Goal: Use online tool/utility: Use online tool/utility

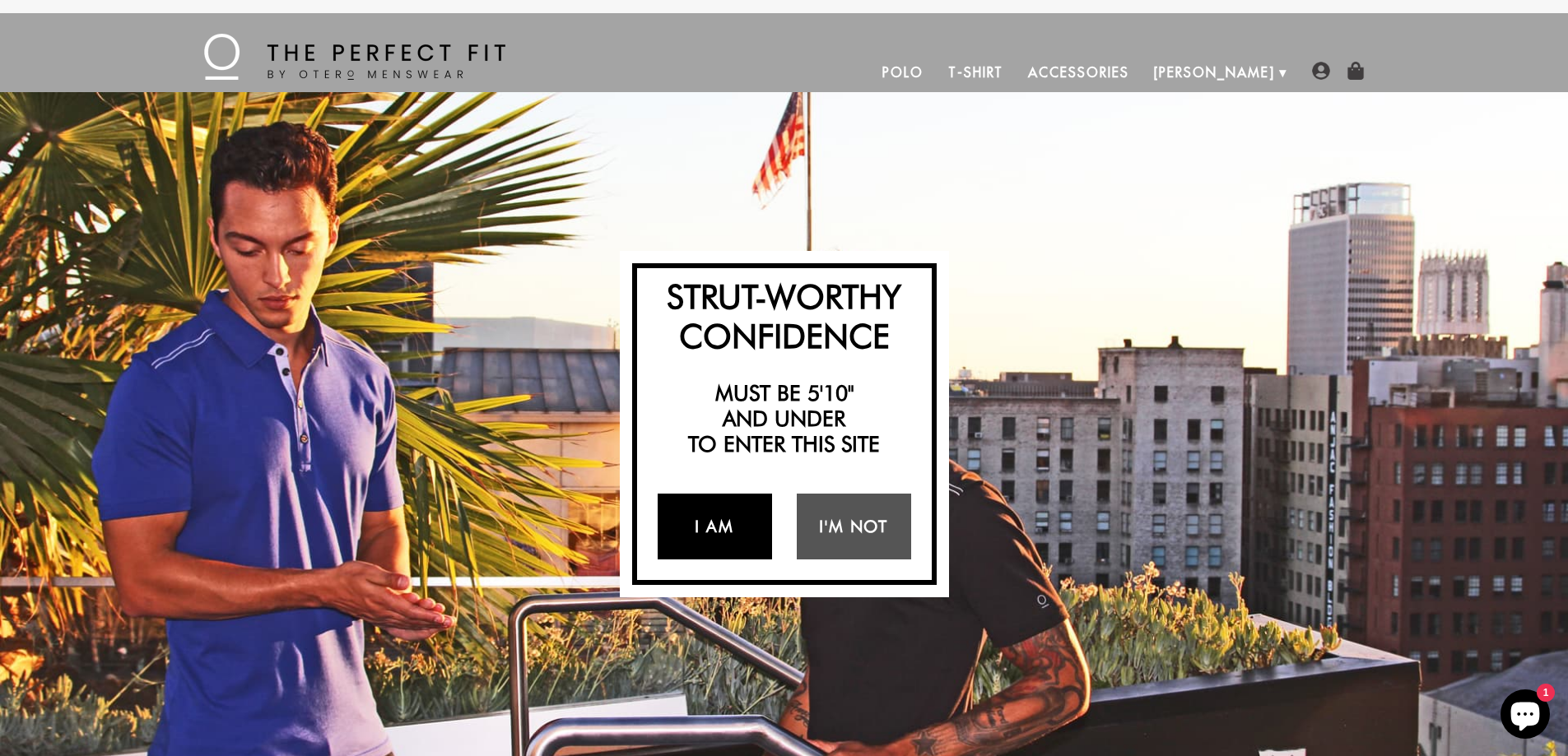
click at [719, 529] on link "I Am" at bounding box center [715, 526] width 115 height 66
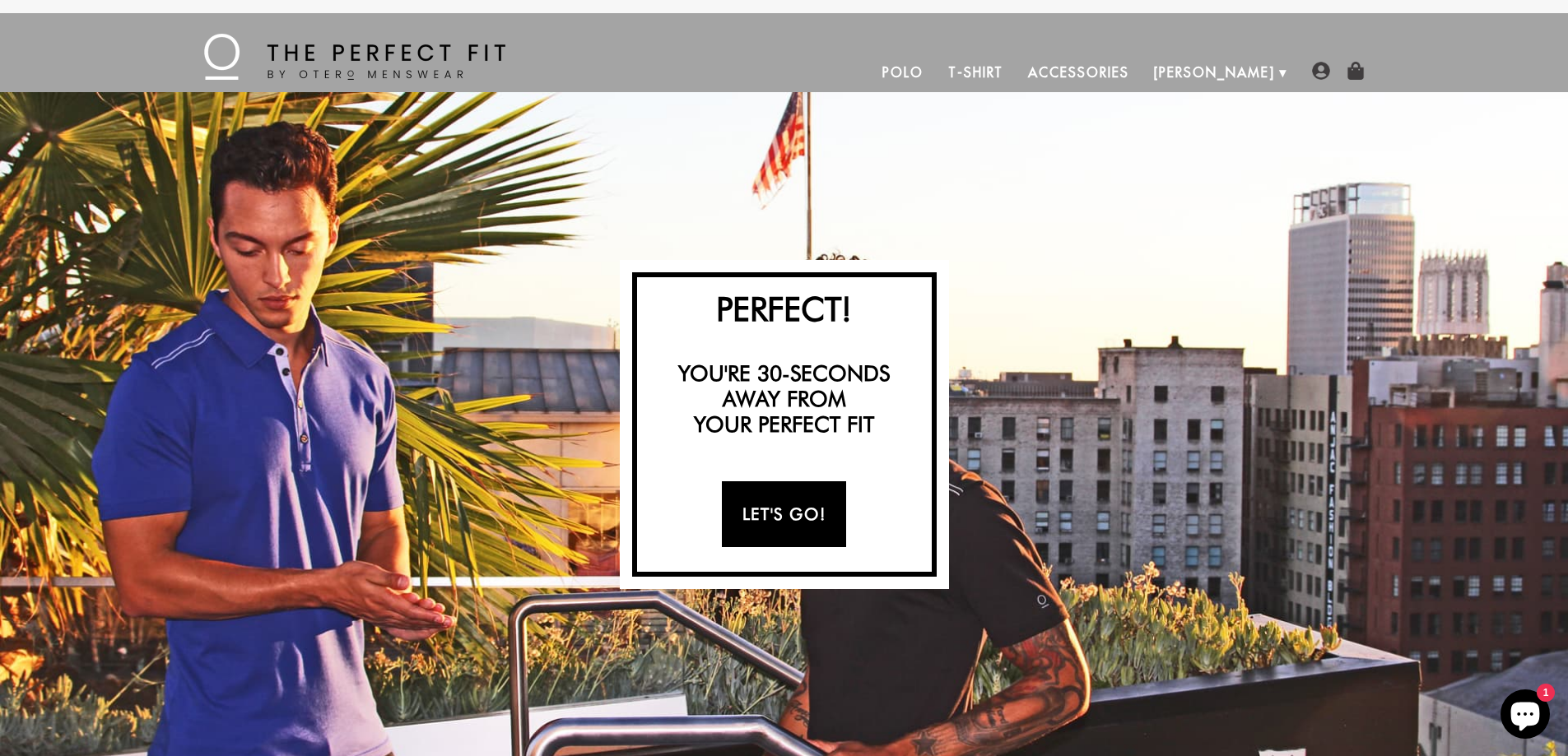
click at [783, 511] on link "Let's Go!" at bounding box center [784, 514] width 124 height 66
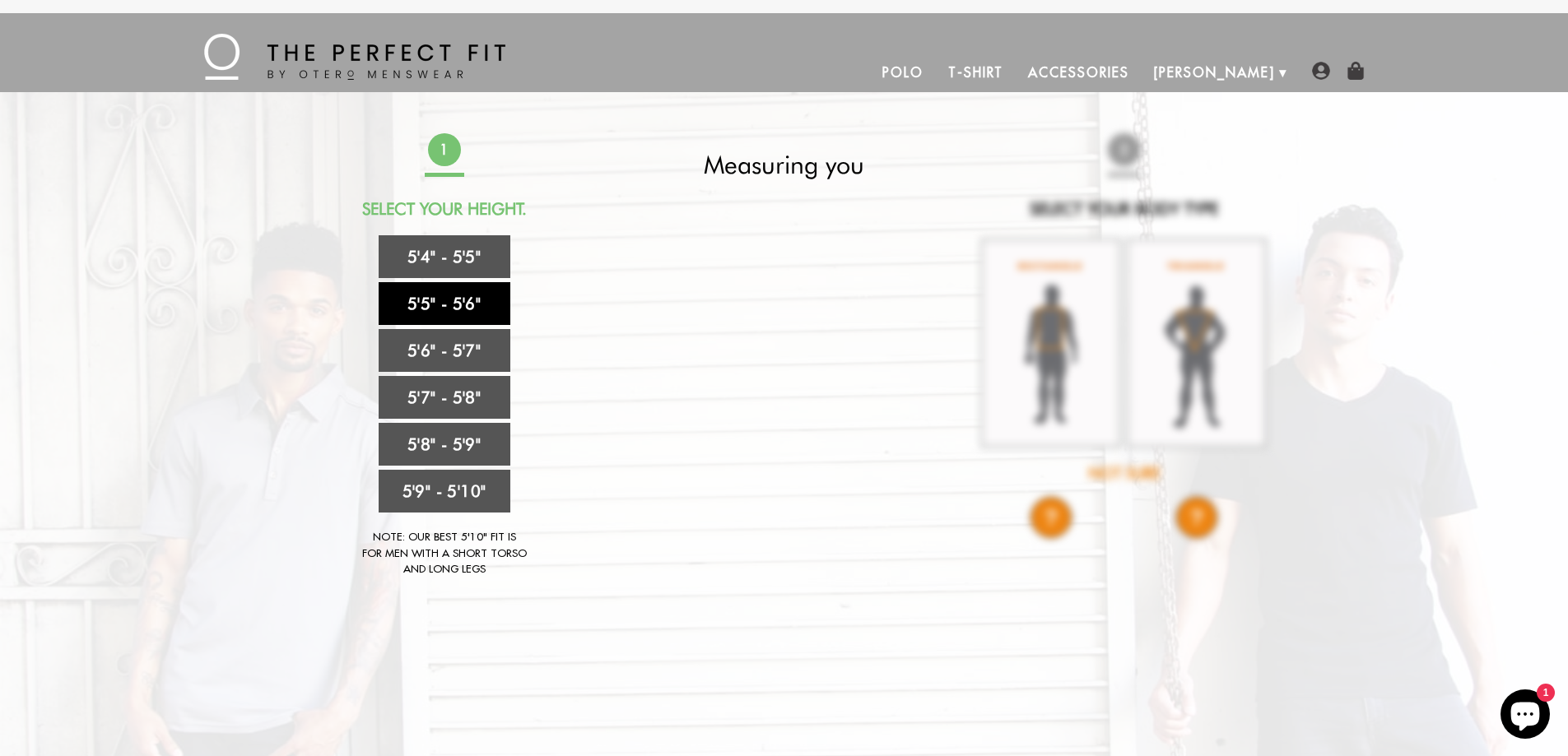
click at [446, 304] on link "5'5" - 5'6"" at bounding box center [445, 304] width 132 height 43
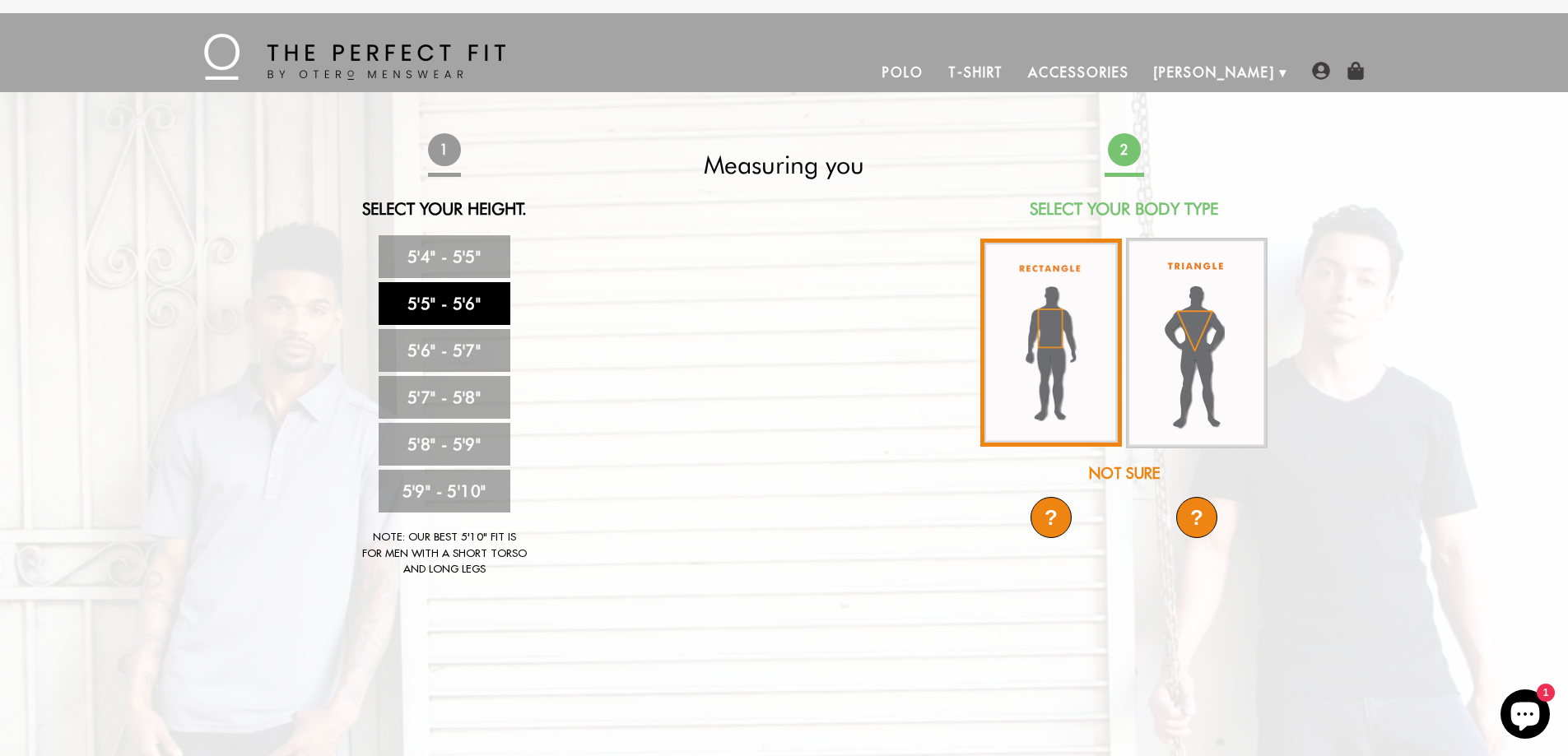
click at [1049, 340] on img at bounding box center [1050, 342] width 141 height 208
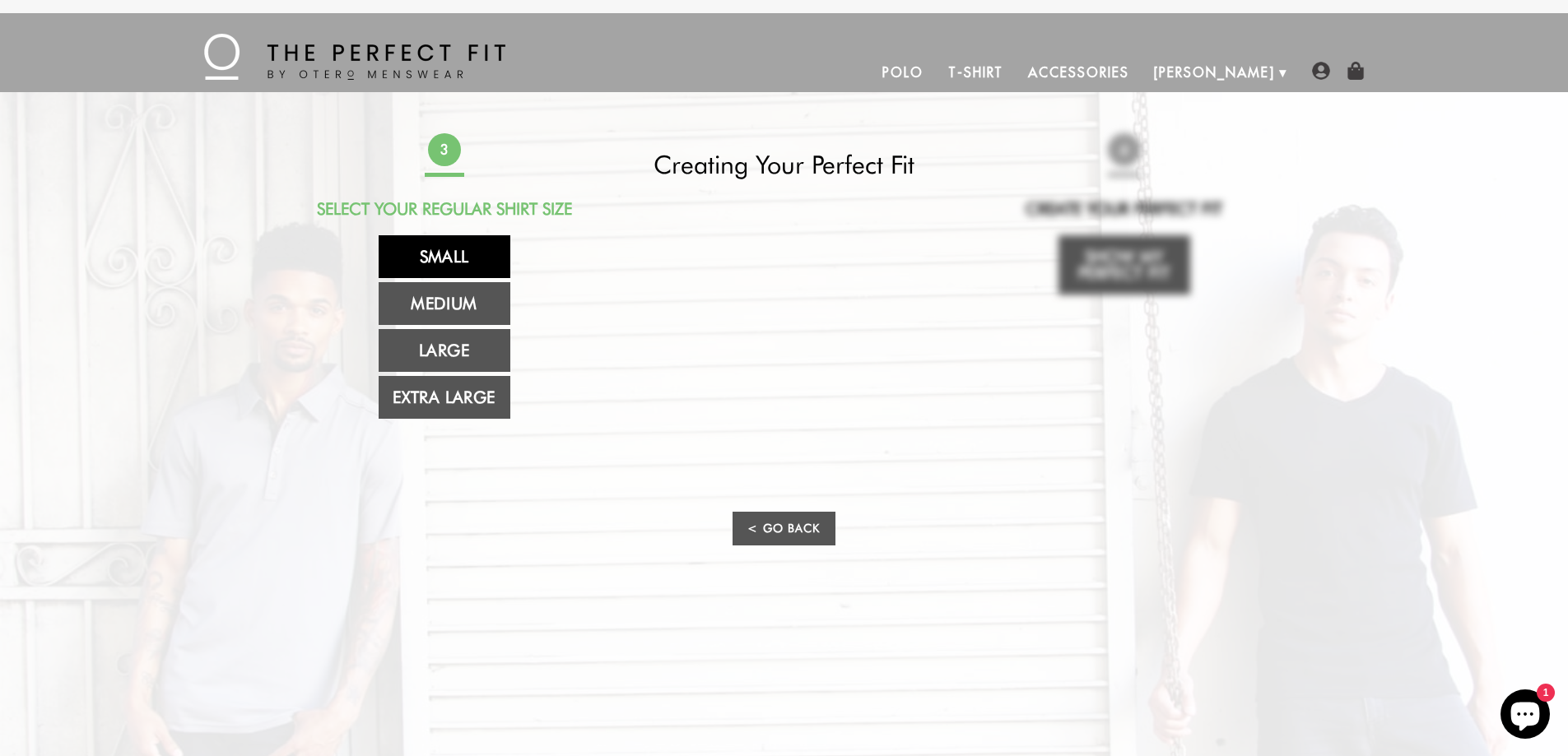
click at [451, 257] on link "Small" at bounding box center [445, 257] width 132 height 43
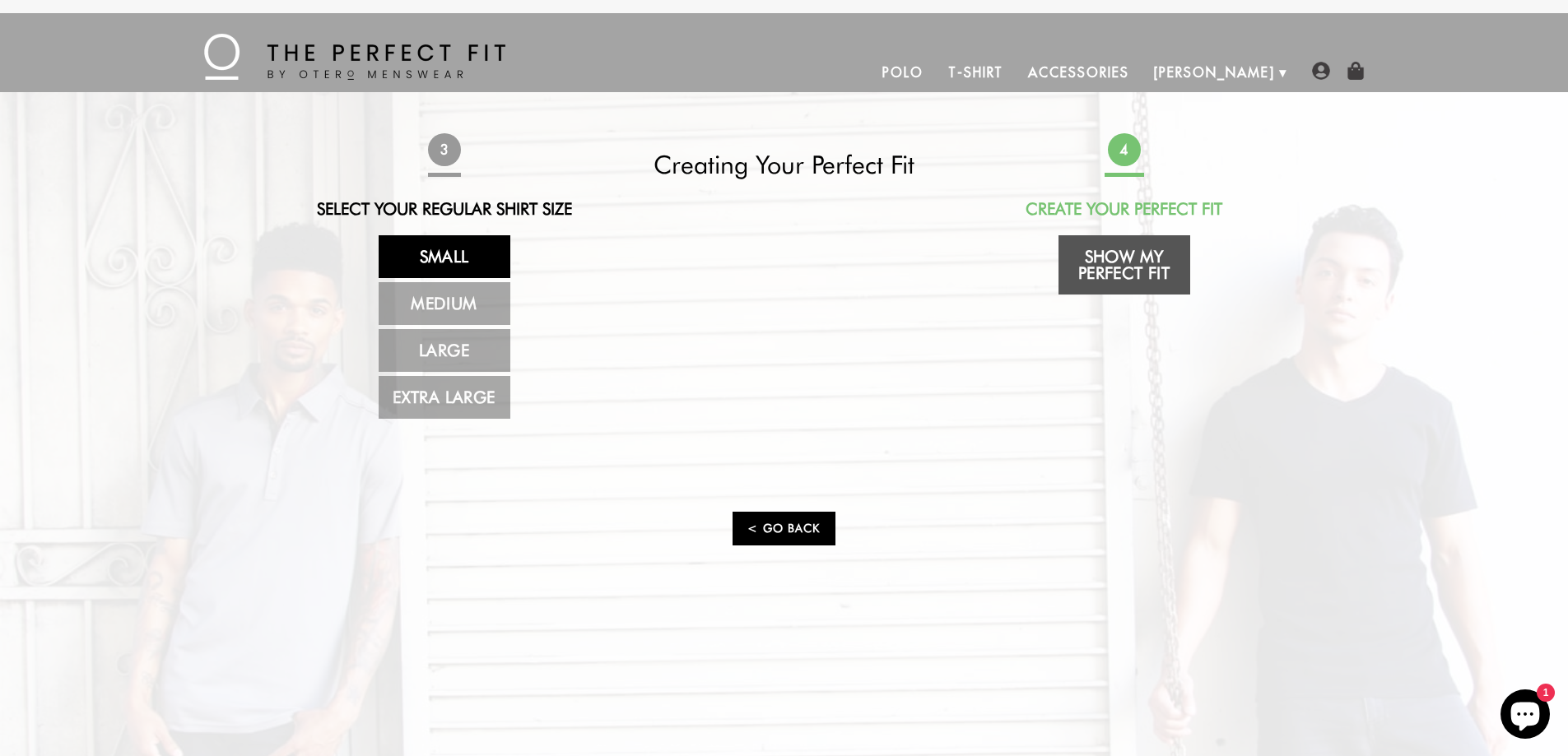
click at [783, 530] on link "< Go Back" at bounding box center [783, 528] width 102 height 33
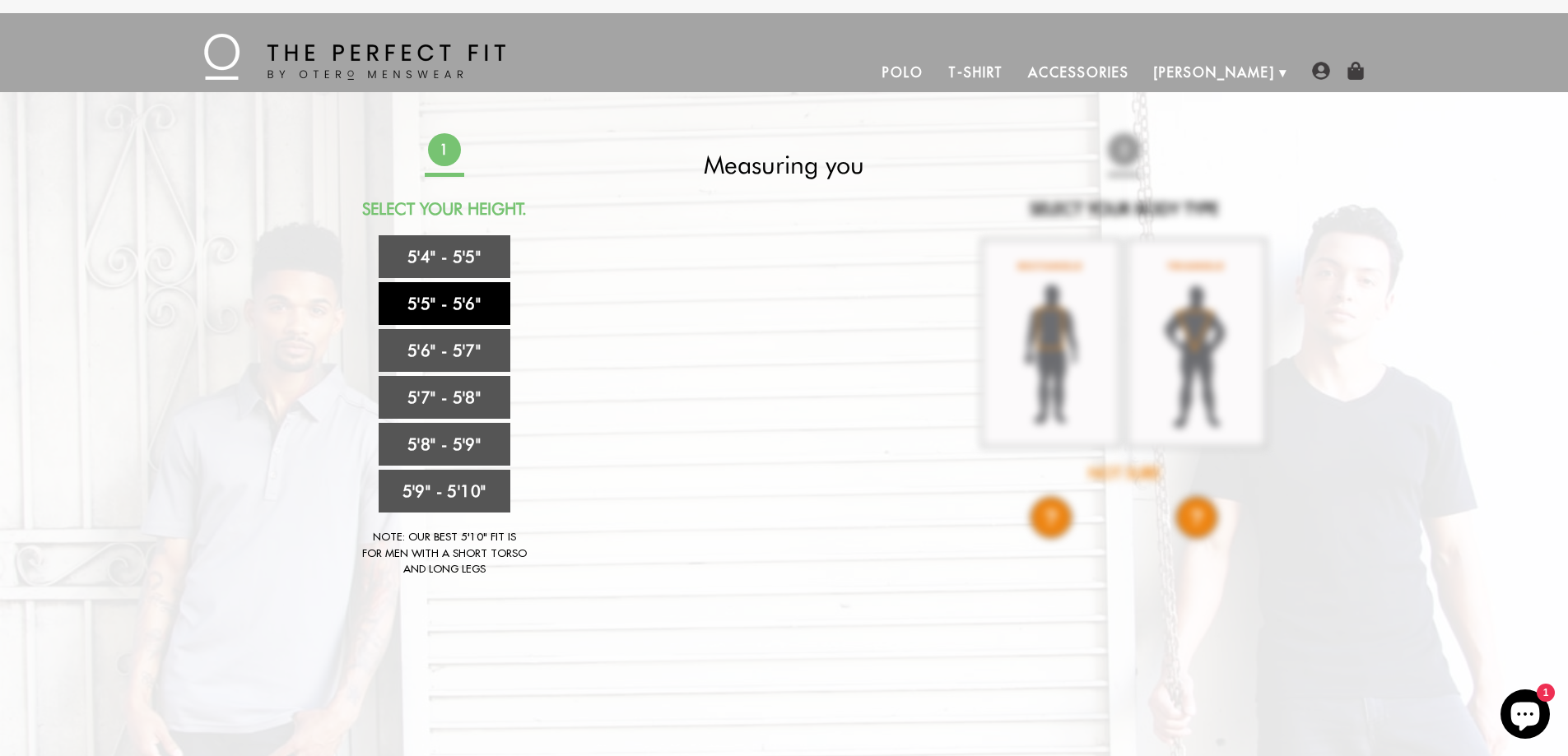
click at [457, 298] on link "5'5" - 5'6"" at bounding box center [445, 304] width 132 height 43
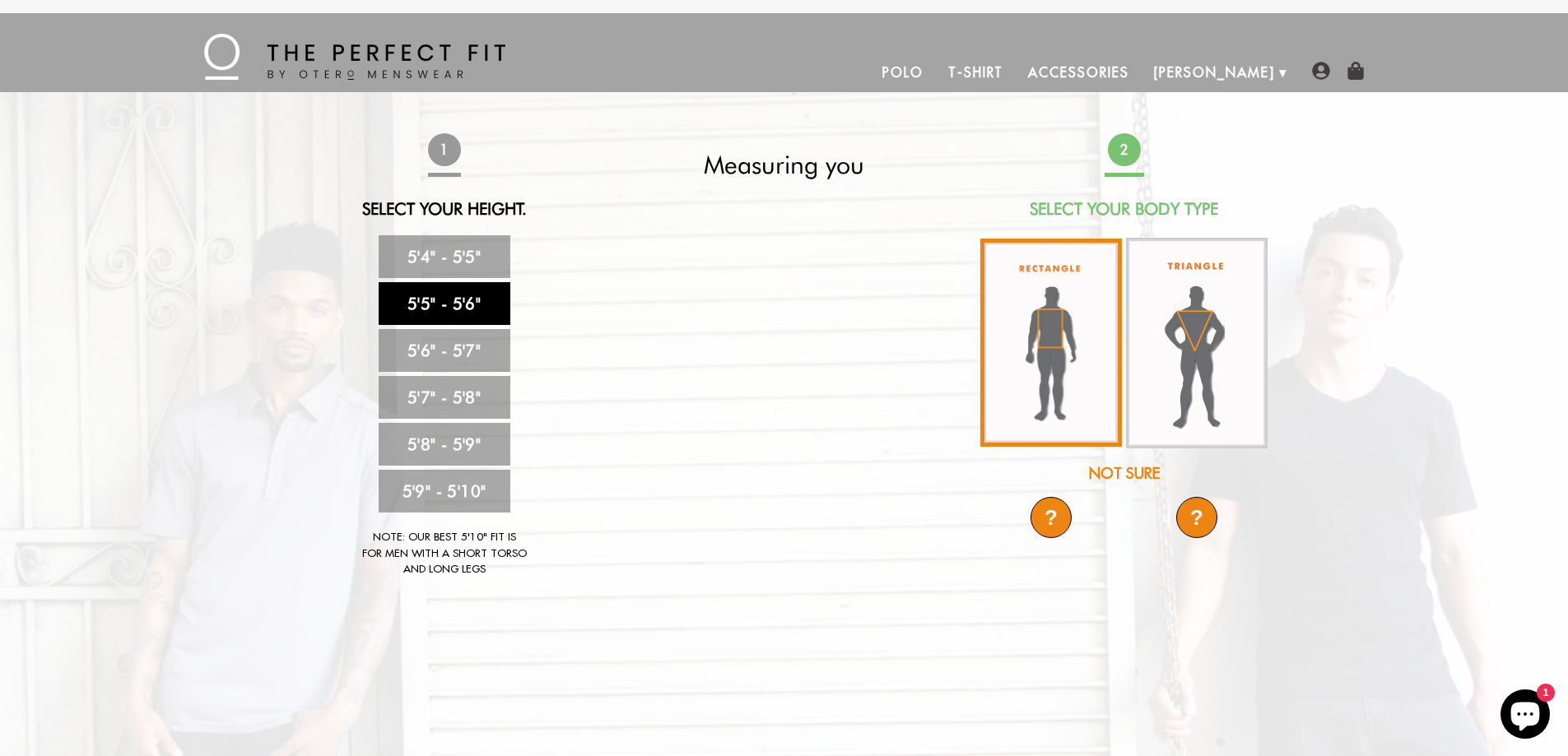
click at [1058, 363] on img at bounding box center [1050, 342] width 141 height 208
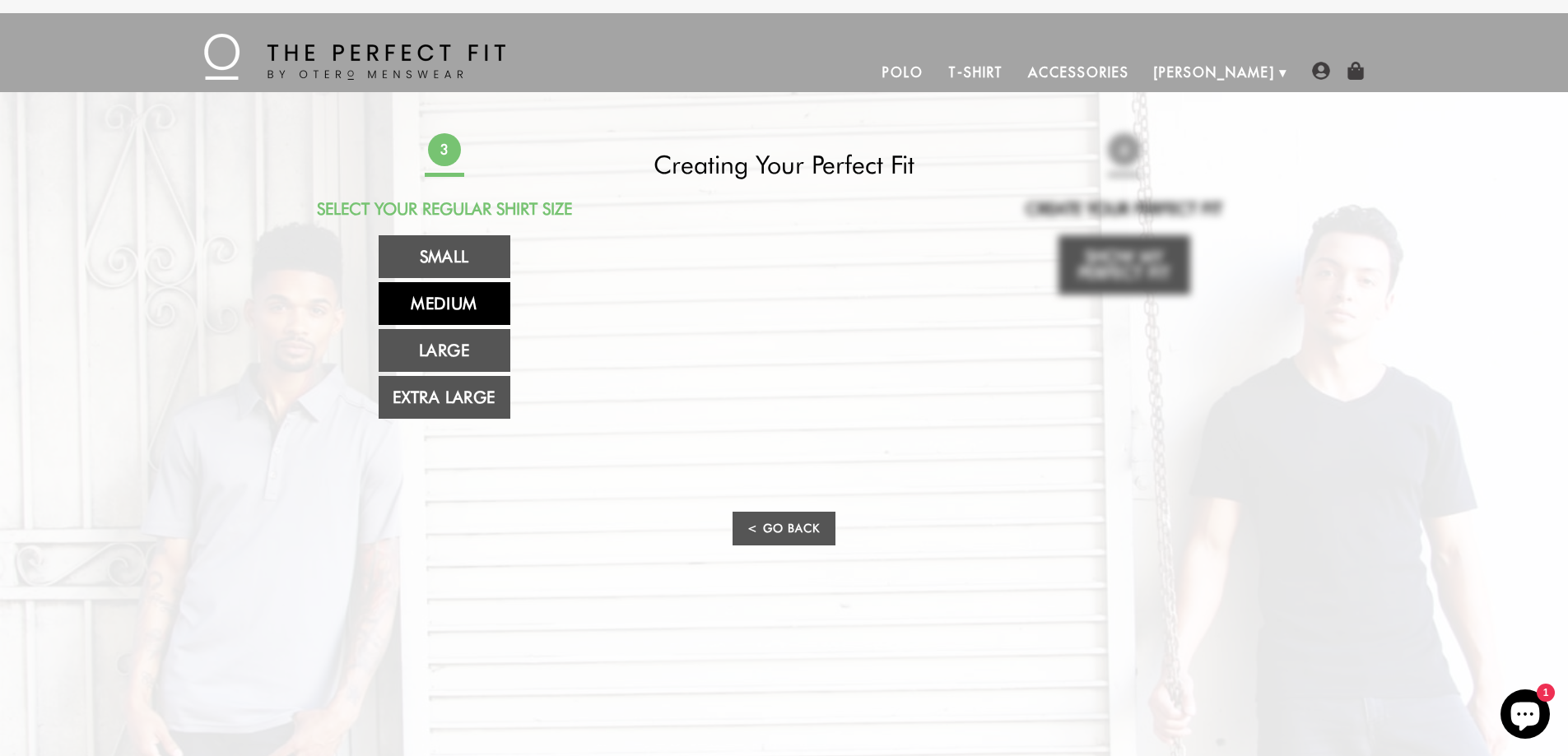
click at [447, 298] on link "Medium" at bounding box center [445, 304] width 132 height 43
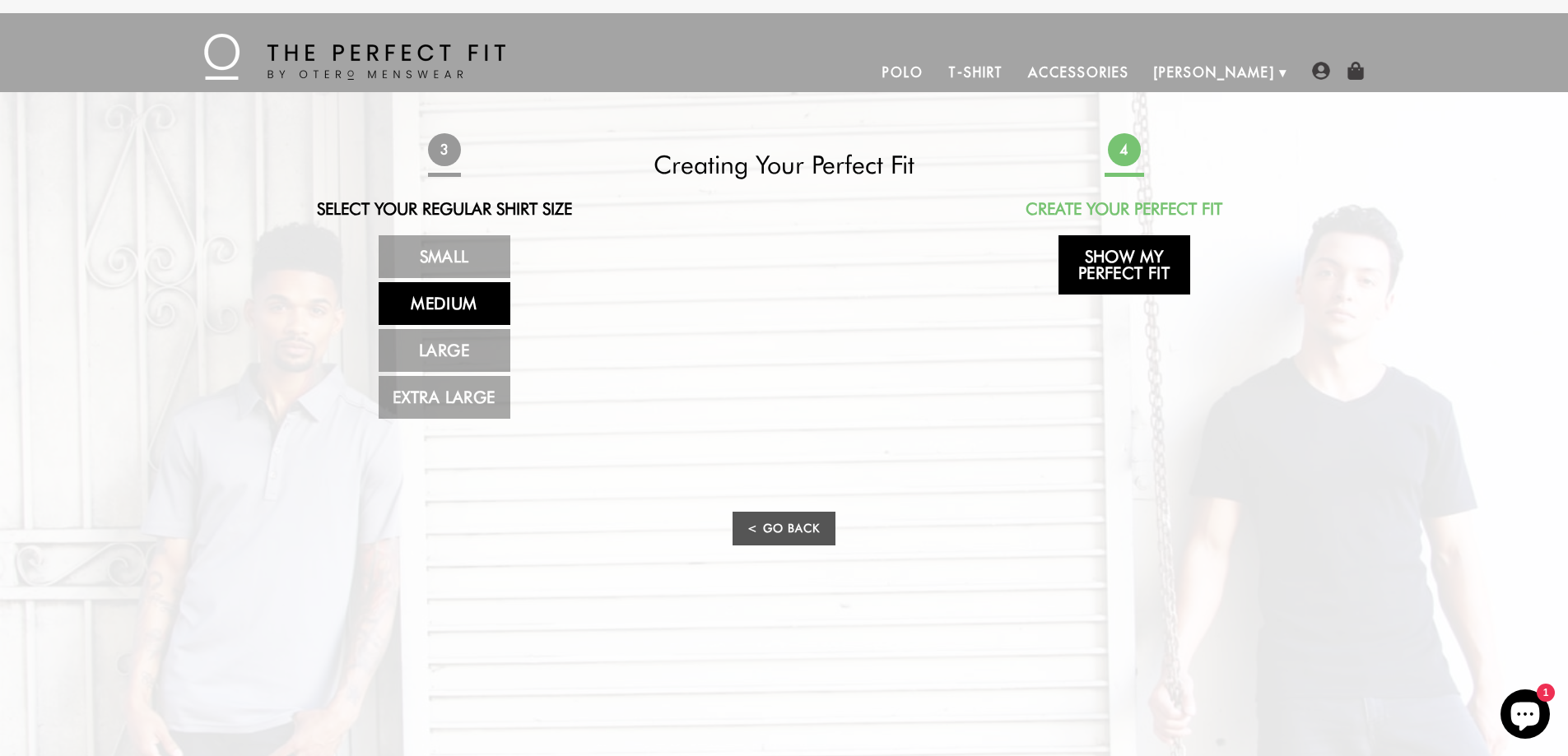
click at [1128, 264] on link "Show My Perfect Fit" at bounding box center [1124, 264] width 132 height 59
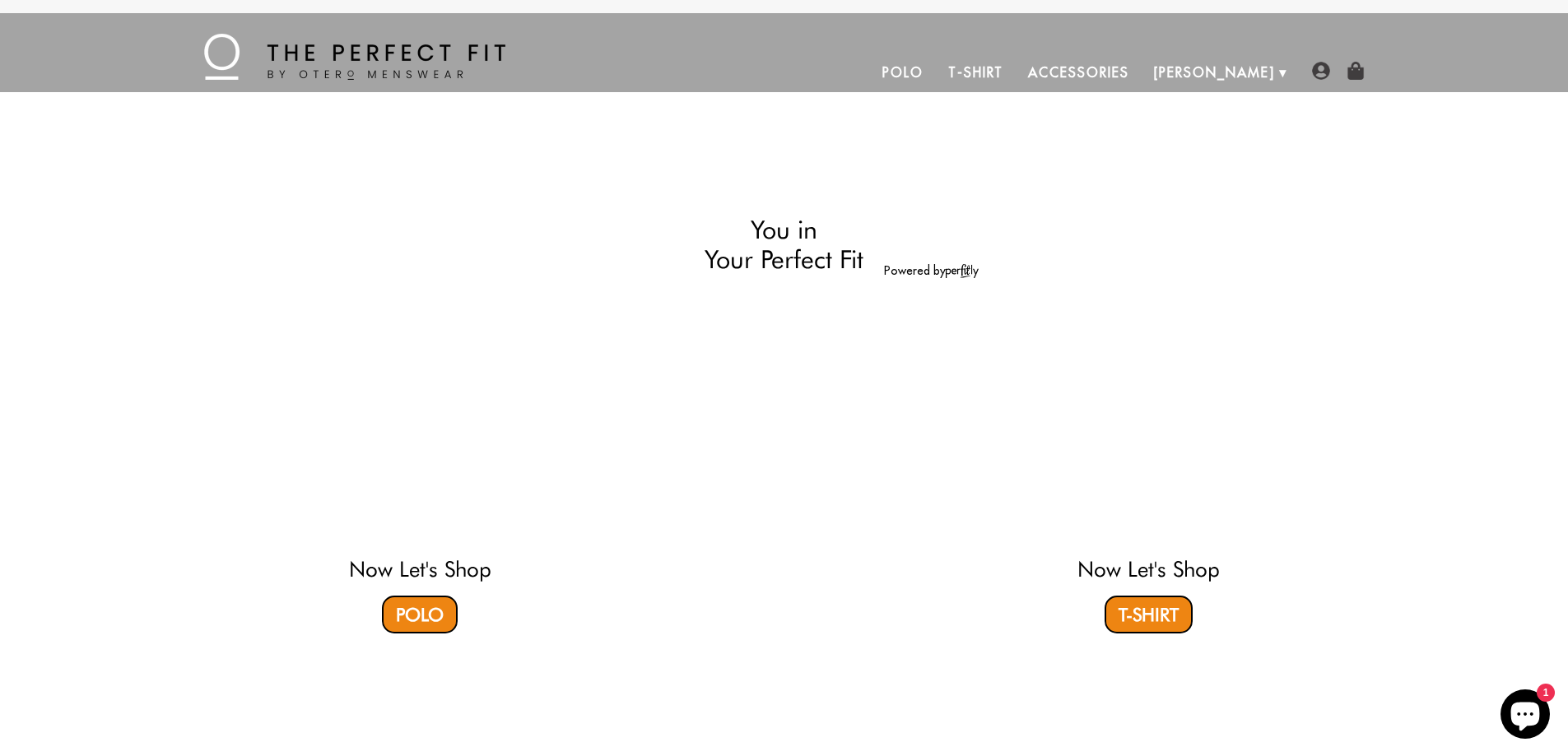
select select "55-56"
select select "M"
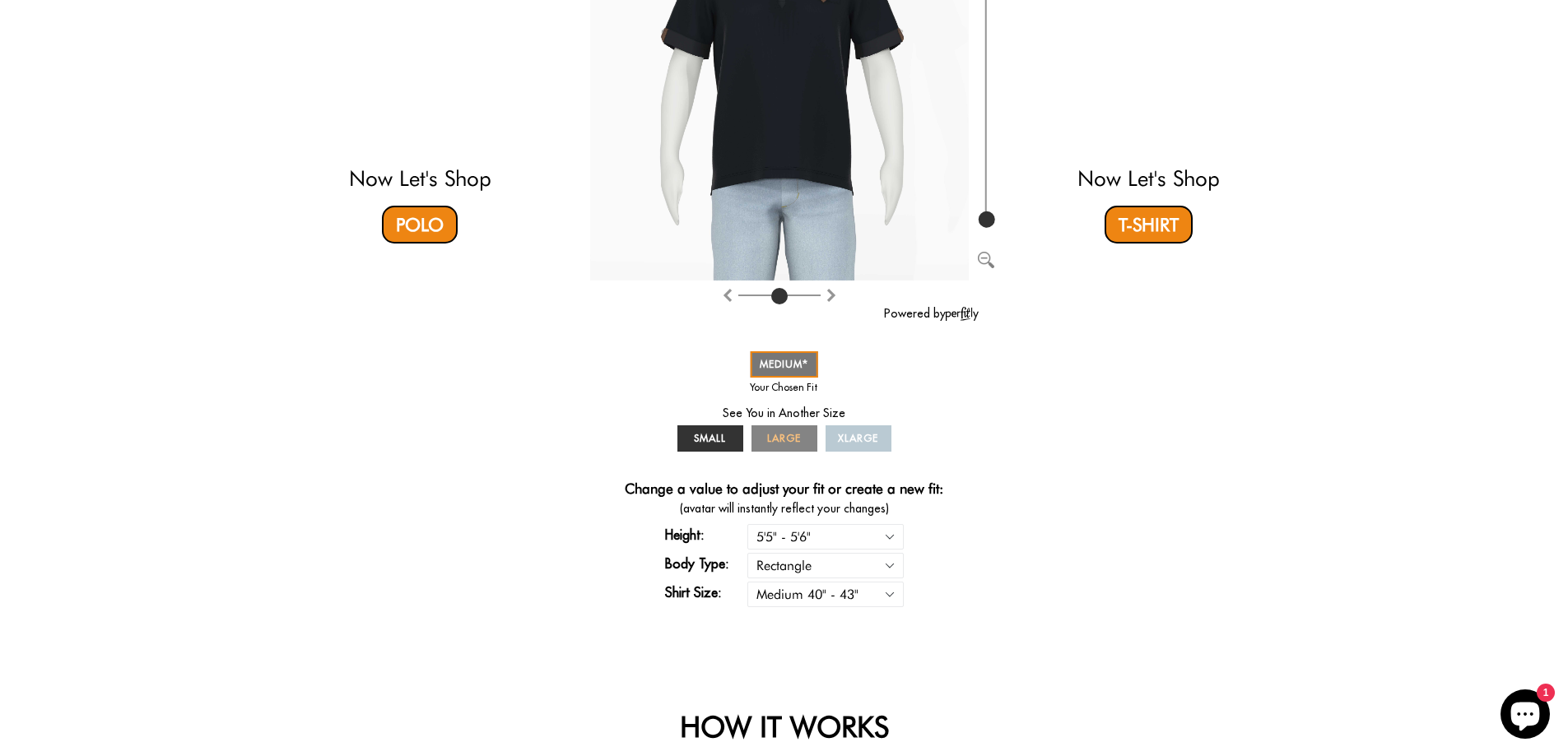
scroll to position [329, 0]
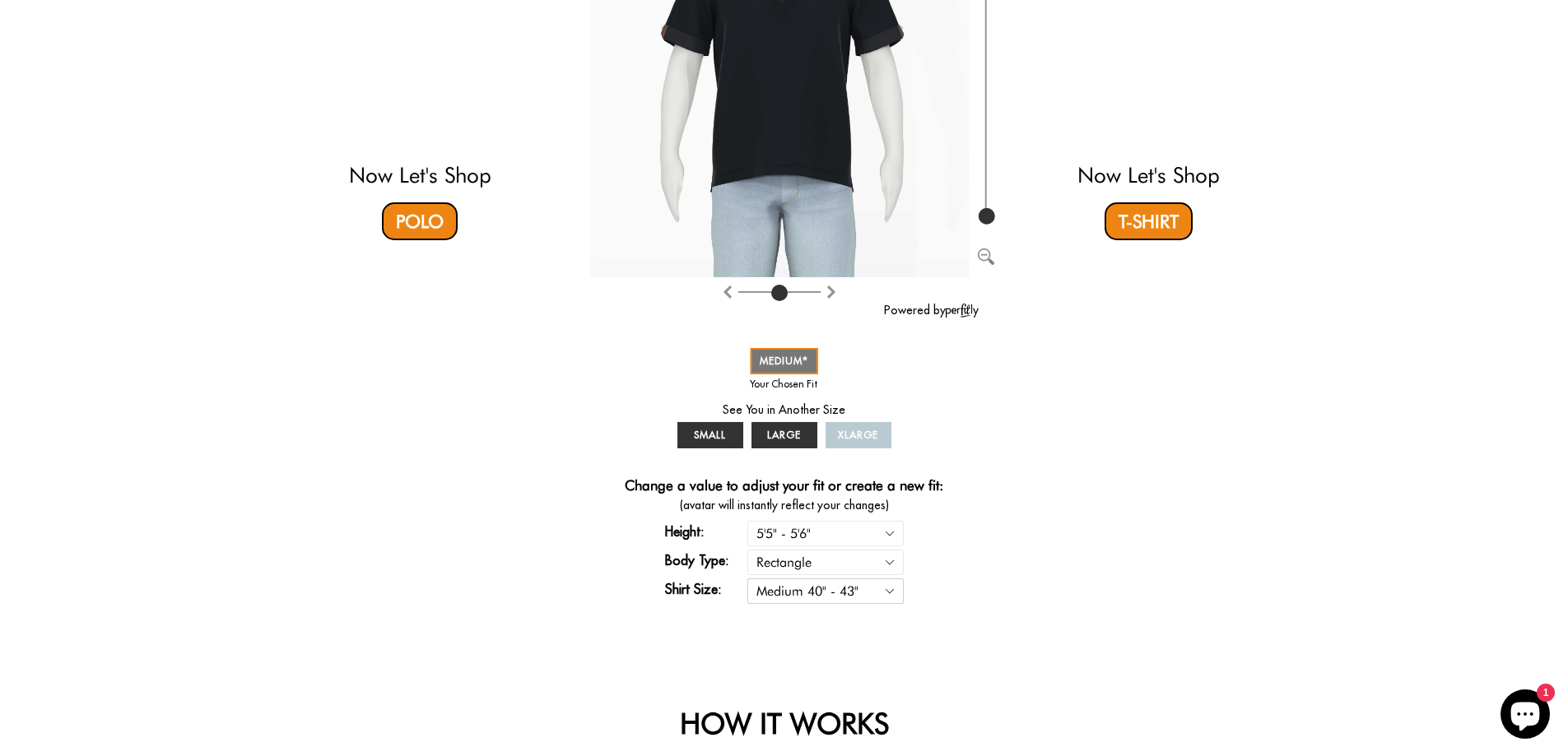
click at [882, 593] on select "Small 36" - 39" Medium 40" - 43" Large 44" - 47" Extra Large 48" - 50"" at bounding box center [825, 591] width 157 height 26
click at [748, 578] on select "Small 36" - 39" Medium 40" - 43" Large 44" - 47" Extra Large 48" - 50"" at bounding box center [825, 591] width 157 height 26
click at [716, 429] on span "SMALL" at bounding box center [710, 434] width 33 height 12
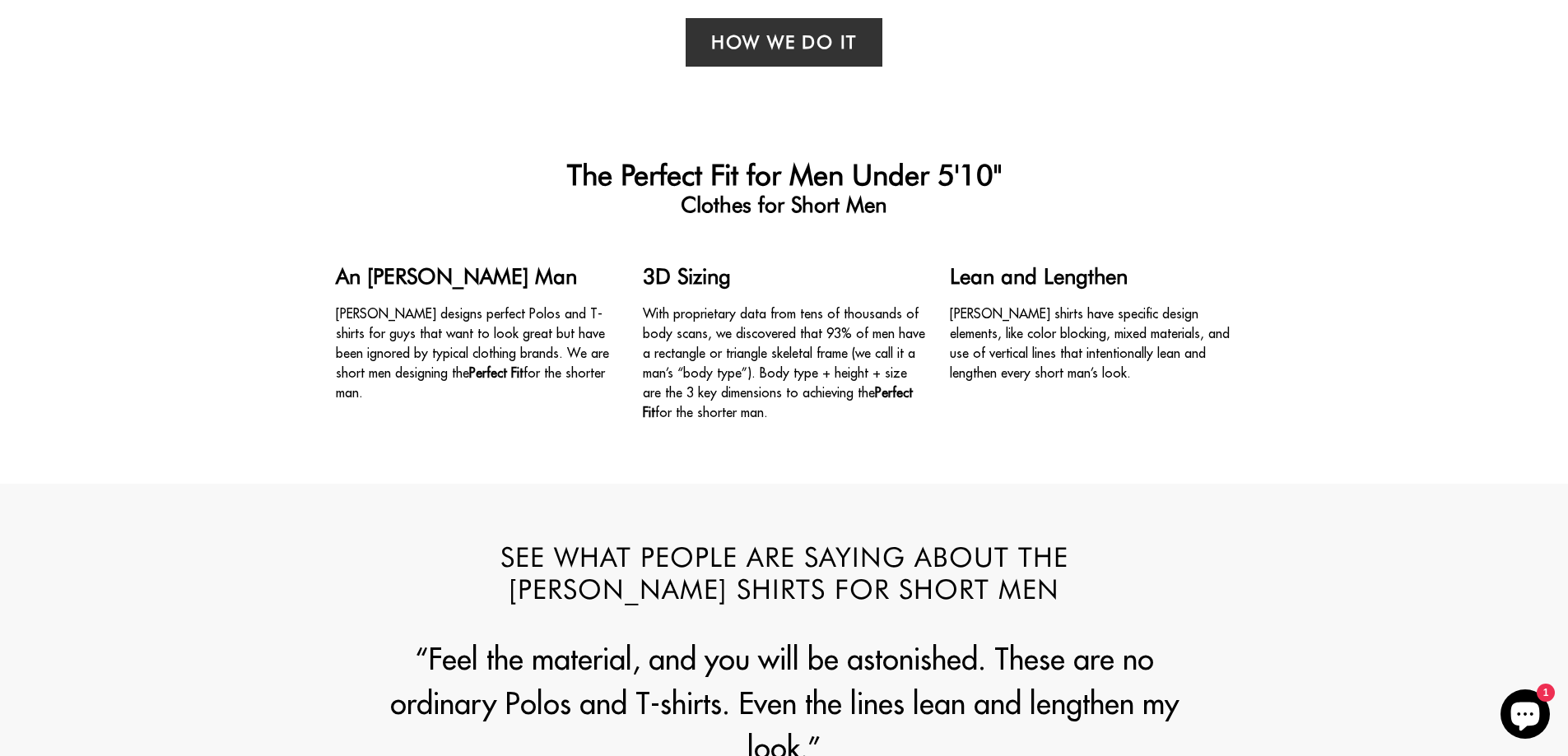
scroll to position [1893, 0]
